Goal: Transaction & Acquisition: Purchase product/service

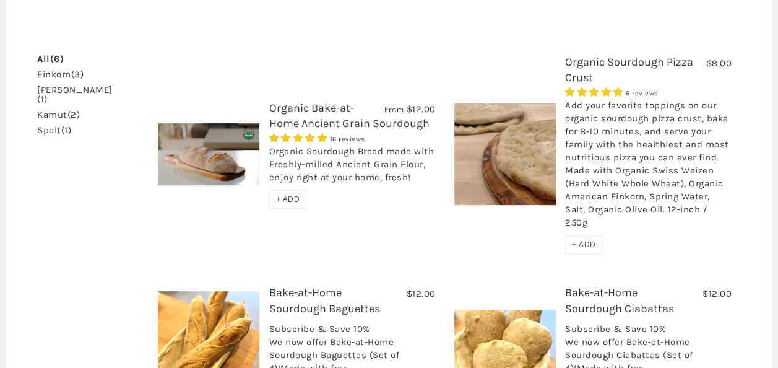
scroll to position [186, 0]
click at [591, 239] on span "+ ADD" at bounding box center [584, 244] width 24 height 11
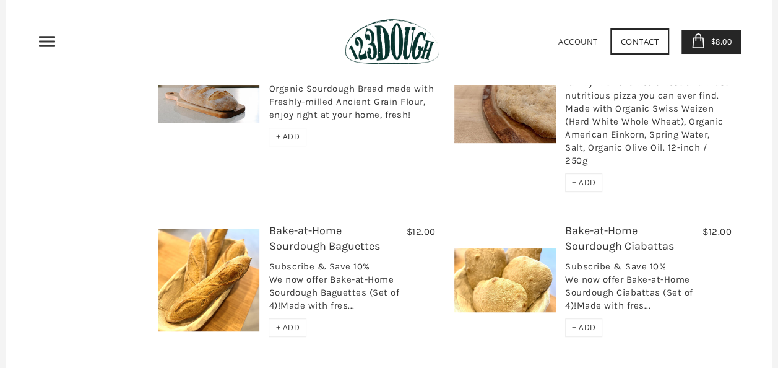
scroll to position [124, 0]
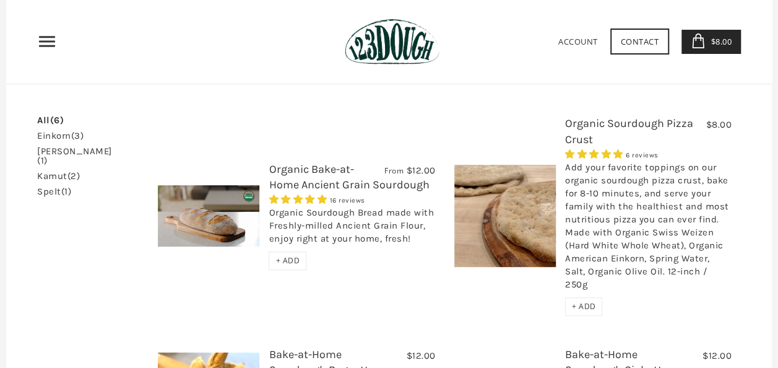
click at [588, 301] on span "+ ADD" at bounding box center [584, 306] width 24 height 11
click at [585, 301] on span "+ ADD" at bounding box center [584, 306] width 24 height 11
click at [324, 178] on link "Organic Bake-at-Home Ancient Grain Sourdough" at bounding box center [349, 176] width 160 height 29
click at [698, 41] on icon at bounding box center [694, 40] width 15 height 15
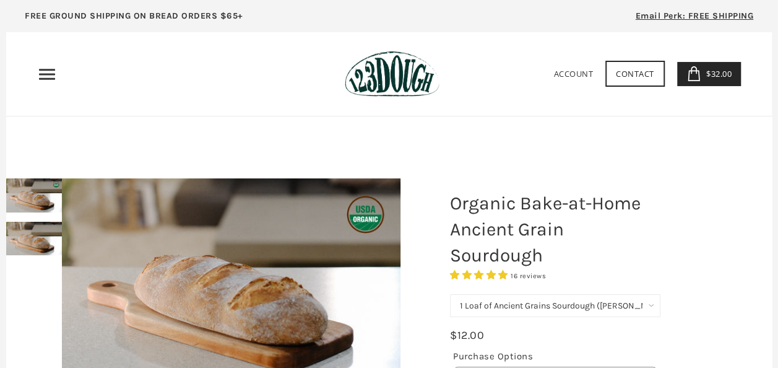
click at [33, 240] on div at bounding box center [231, 280] width 401 height 267
